Goal: Communication & Community: Participate in discussion

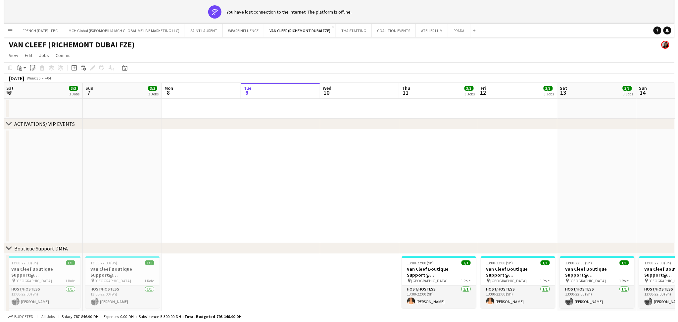
scroll to position [0, 142]
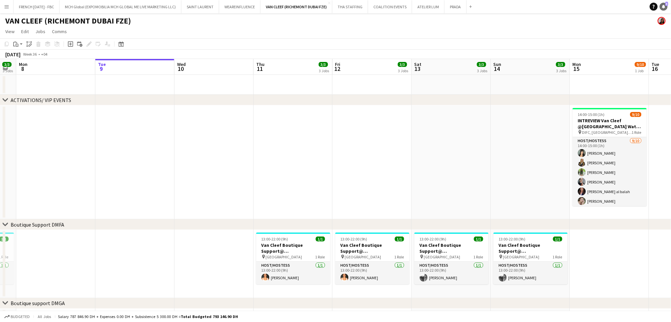
click at [668, 7] on link "Notifications 3" at bounding box center [664, 7] width 8 height 8
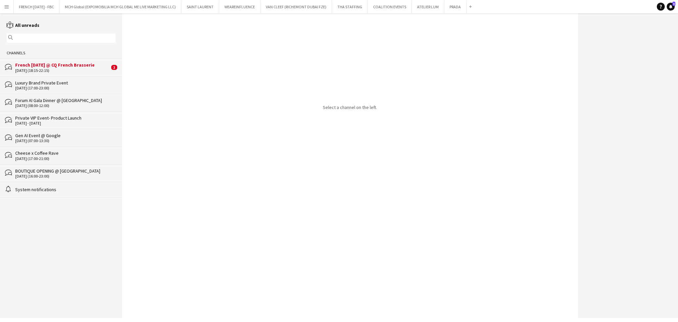
click at [85, 70] on div "[DATE] (18:15-22:15)" at bounding box center [62, 70] width 94 height 5
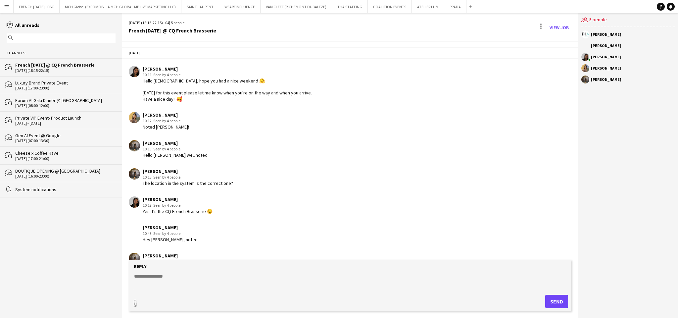
scroll to position [147, 0]
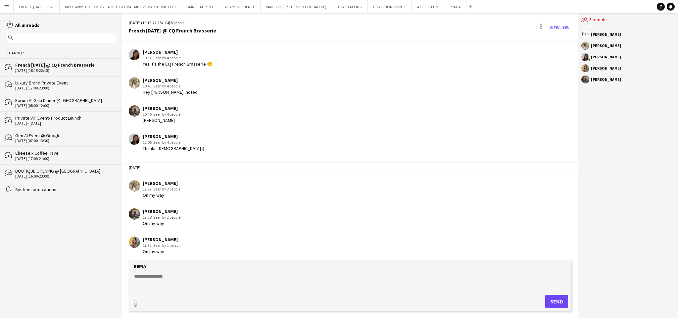
click at [229, 280] on textarea at bounding box center [351, 281] width 436 height 17
type textarea "**********"
click at [559, 300] on button "Send" at bounding box center [557, 301] width 23 height 13
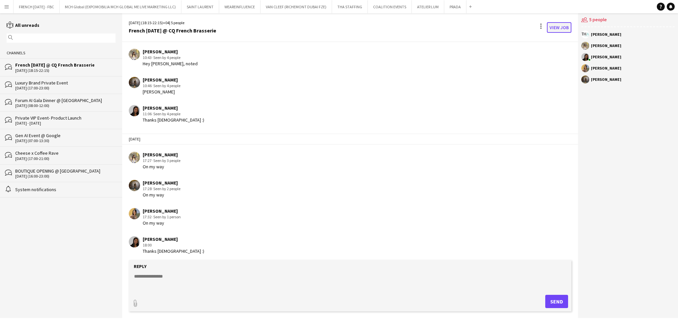
click at [559, 24] on link "View Job" at bounding box center [559, 27] width 25 height 11
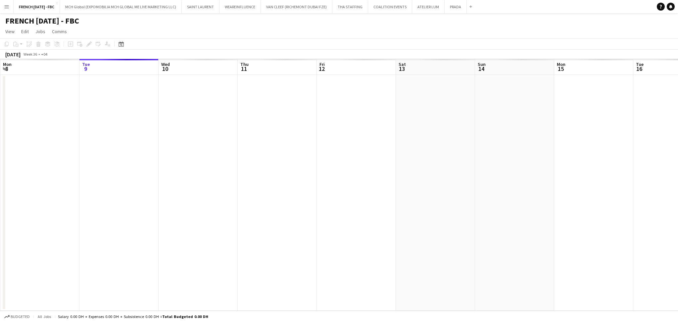
scroll to position [0, 228]
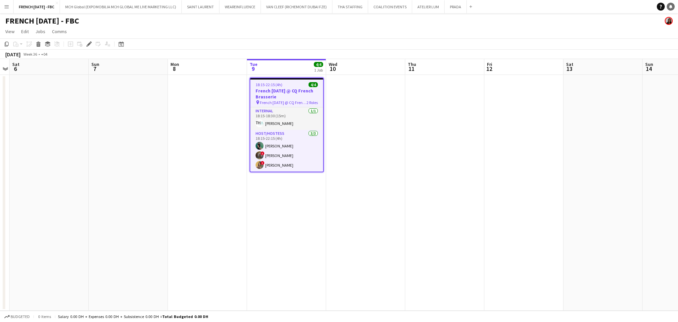
click at [671, 6] on icon at bounding box center [670, 6] width 3 height 3
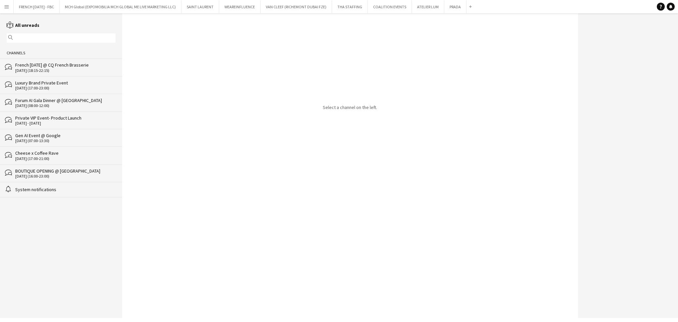
click at [60, 68] on div "French [DATE] @ CQ French Brasserie" at bounding box center [65, 65] width 100 height 6
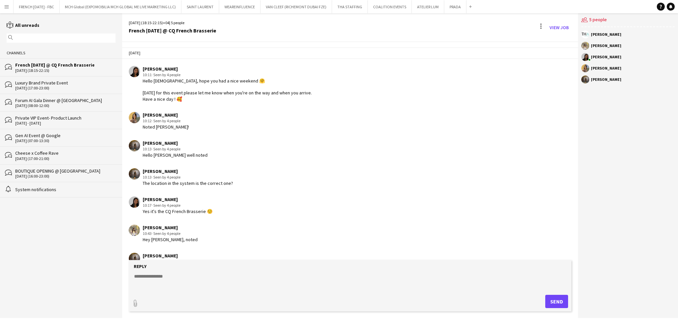
scroll to position [176, 0]
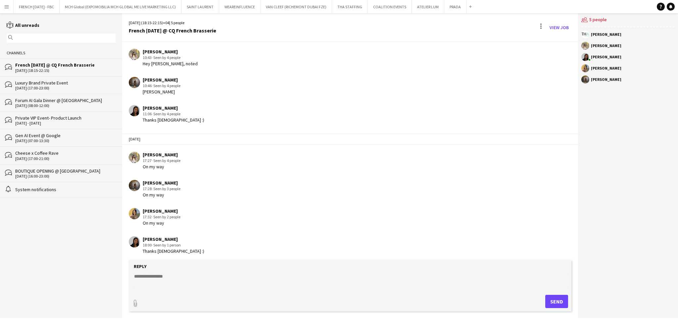
click at [57, 157] on div "[DATE] (17:00-21:00)" at bounding box center [65, 158] width 100 height 5
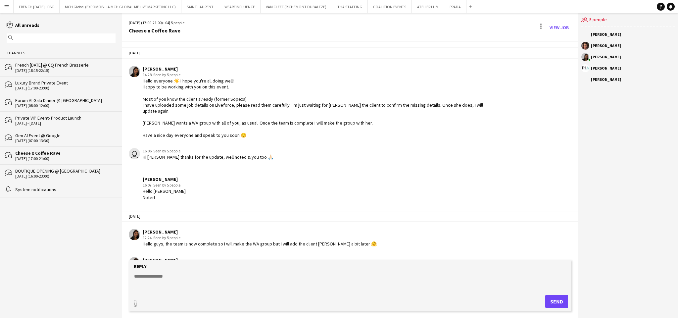
scroll to position [599, 0]
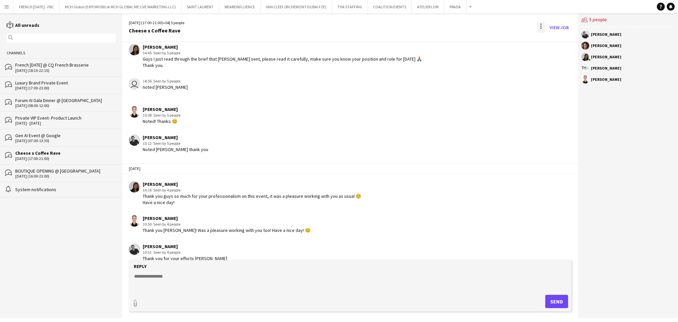
click at [541, 26] on div at bounding box center [541, 27] width 8 height 11
click at [552, 39] on span "Delete" at bounding box center [555, 40] width 15 height 6
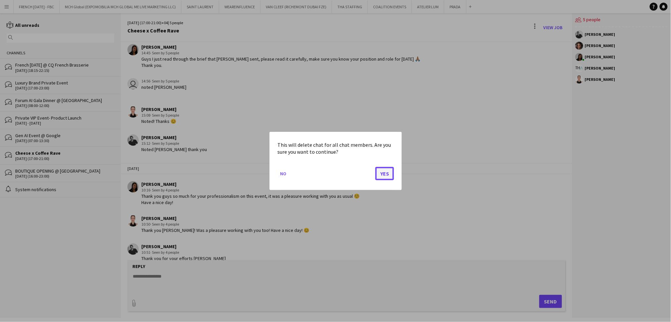
click at [385, 175] on button "Yes" at bounding box center [385, 173] width 19 height 13
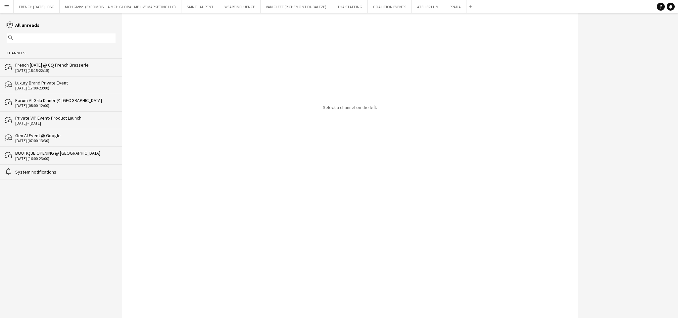
click at [42, 156] on div "BOUTIQUE OPENING @ [GEOGRAPHIC_DATA] [DATE] (16:00-23:00)" at bounding box center [65, 155] width 100 height 11
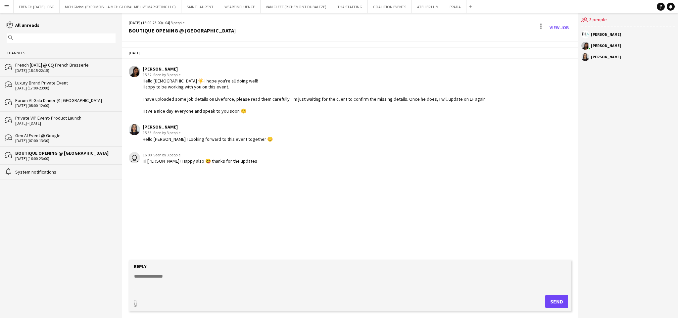
click at [60, 137] on div "Gen AI Event @ Google" at bounding box center [65, 136] width 100 height 6
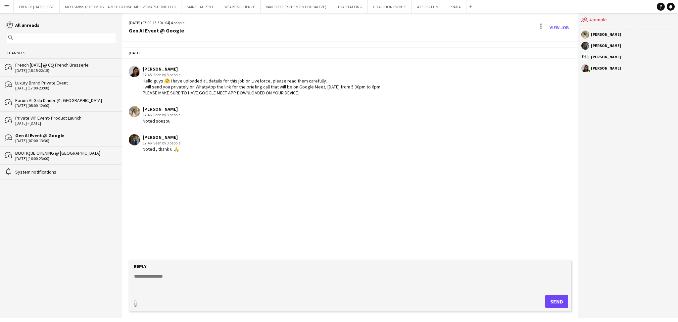
click at [43, 117] on div "Private VIP Event- Product Launch" at bounding box center [65, 118] width 100 height 6
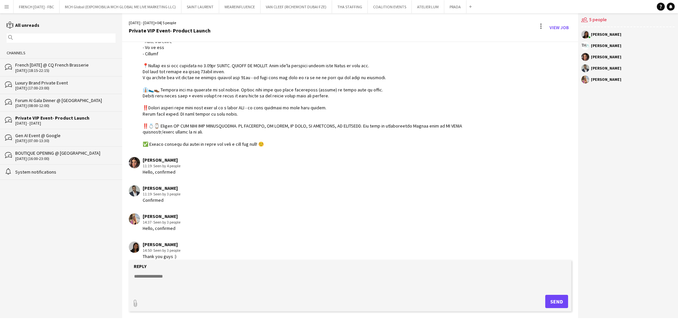
scroll to position [81, 0]
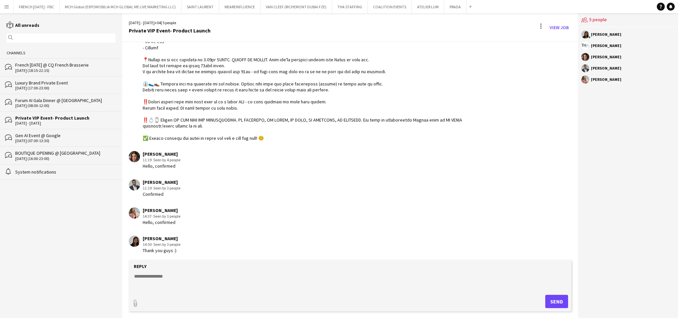
click at [51, 101] on div "Forum AI Gala Dinner @ [GEOGRAPHIC_DATA]" at bounding box center [65, 100] width 100 height 6
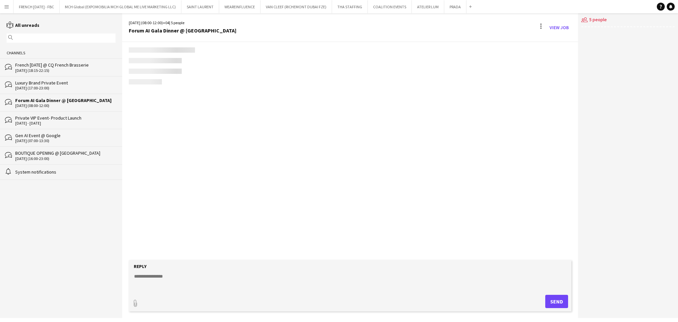
scroll to position [114, 0]
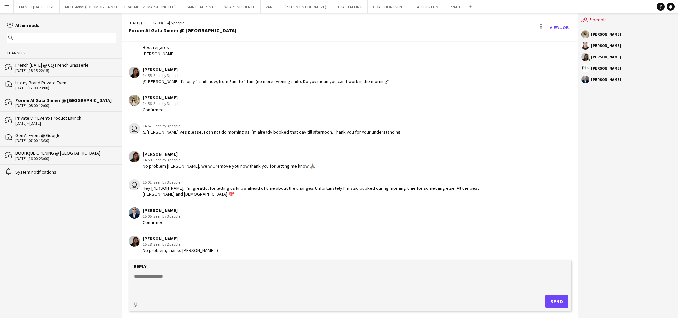
click at [50, 88] on div "[DATE] (17:00-23:00)" at bounding box center [65, 88] width 100 height 5
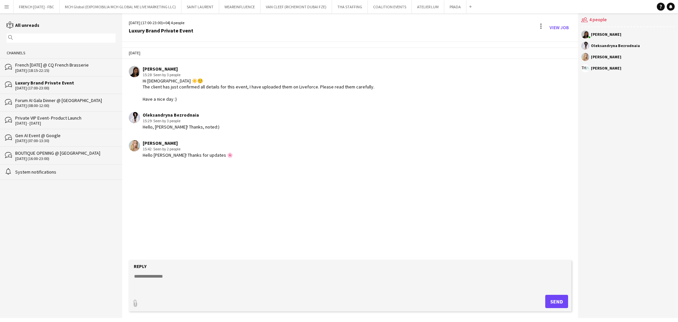
click at [49, 69] on div "[DATE] (18:15-22:15)" at bounding box center [65, 70] width 100 height 5
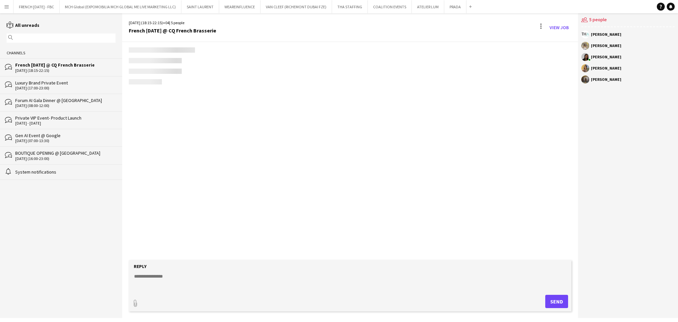
scroll to position [176, 0]
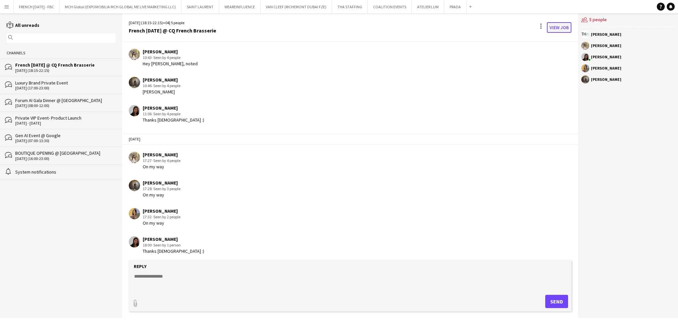
click at [559, 30] on link "View Job" at bounding box center [559, 27] width 25 height 11
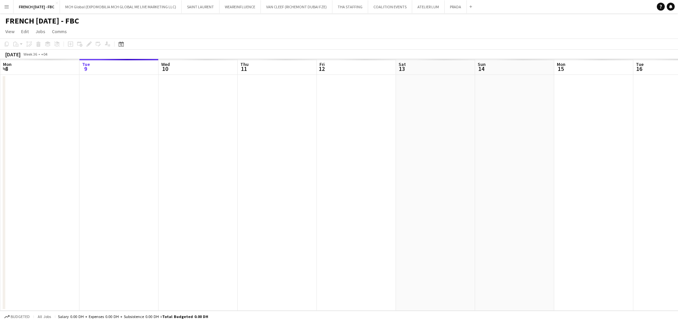
scroll to position [0, 228]
